Goal: Navigation & Orientation: Go to known website

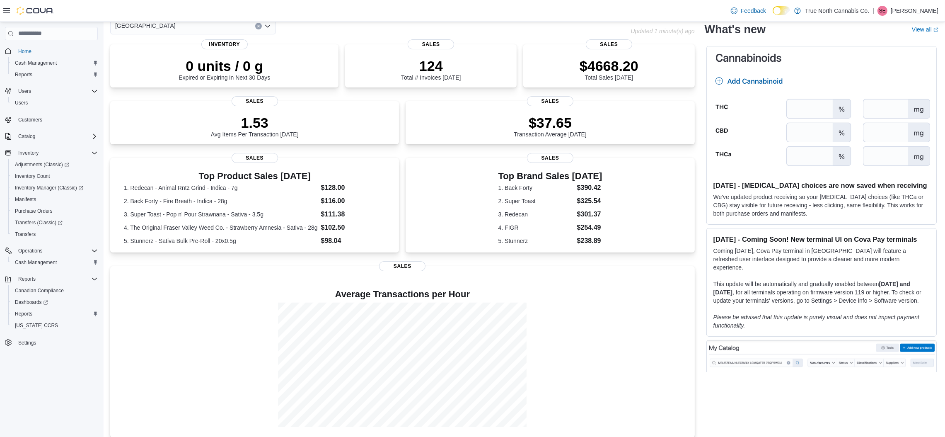
scroll to position [51, 0]
